Goal: Task Accomplishment & Management: Manage account settings

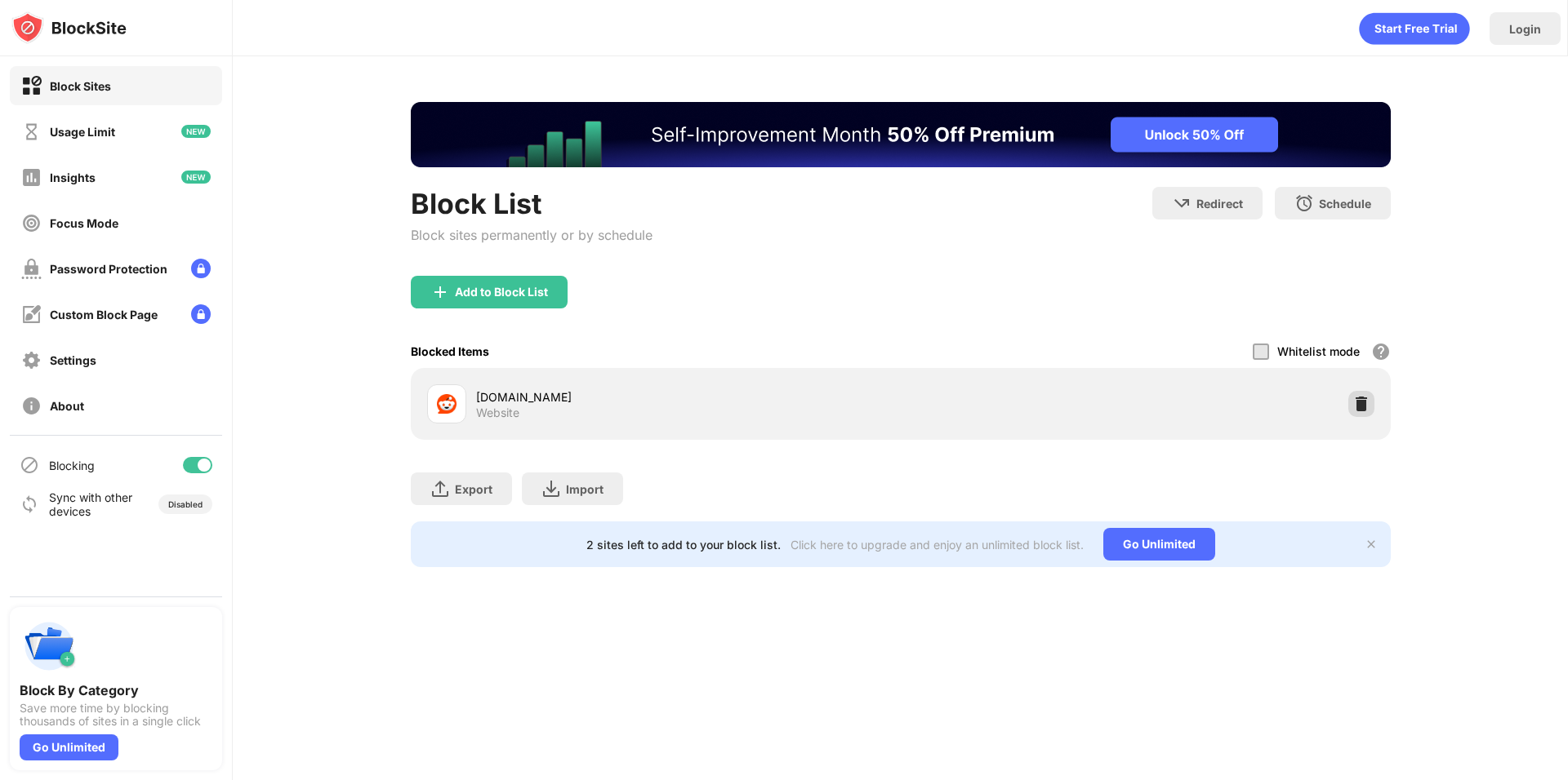
click at [1360, 401] on img at bounding box center [1361, 404] width 17 height 17
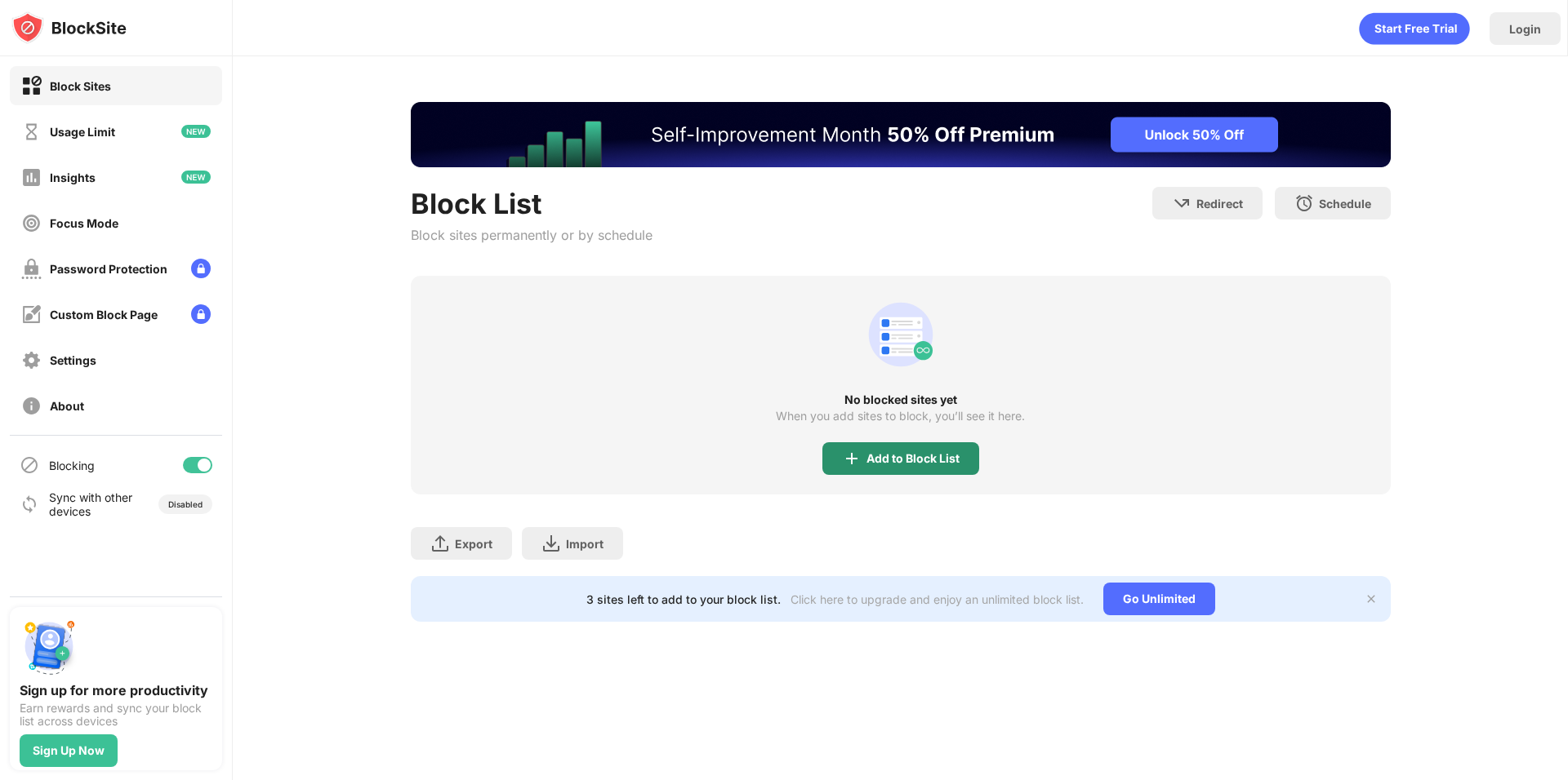
click at [903, 463] on div "Add to Block List" at bounding box center [913, 459] width 93 height 13
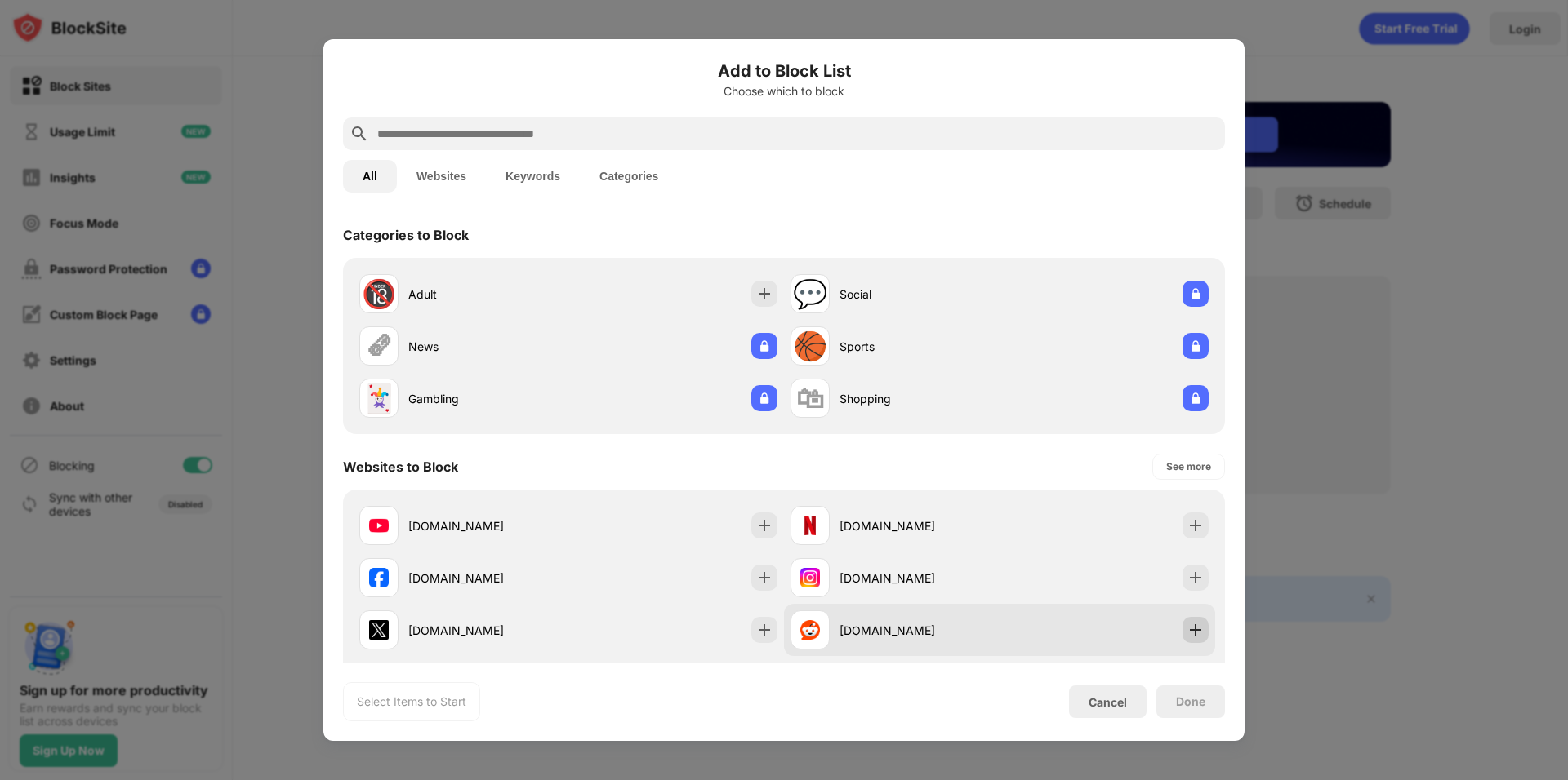
click at [1187, 625] on img at bounding box center [1195, 630] width 17 height 17
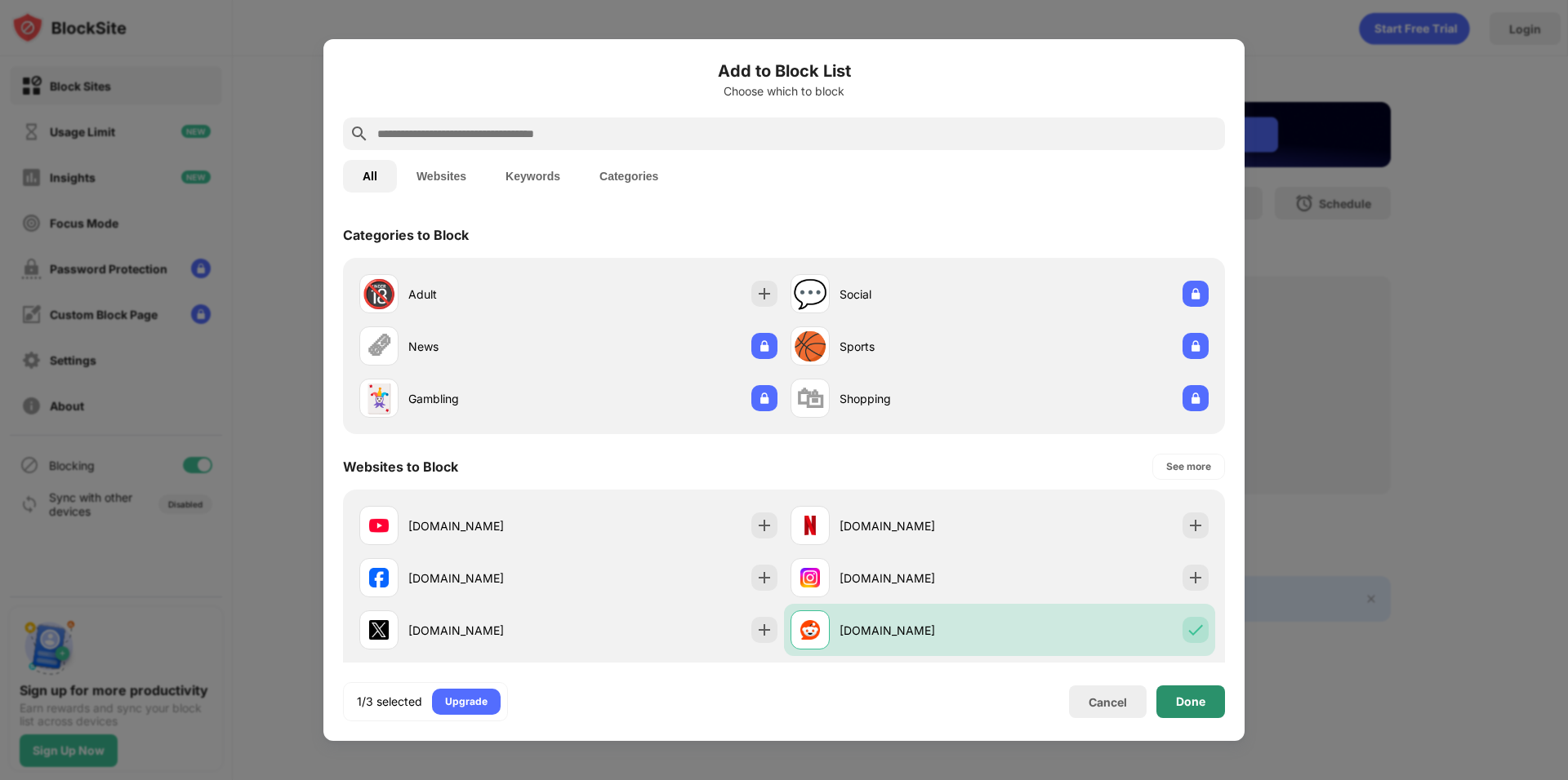
click at [1180, 697] on div "Done" at bounding box center [1191, 702] width 69 height 33
